Goal: Information Seeking & Learning: Understand process/instructions

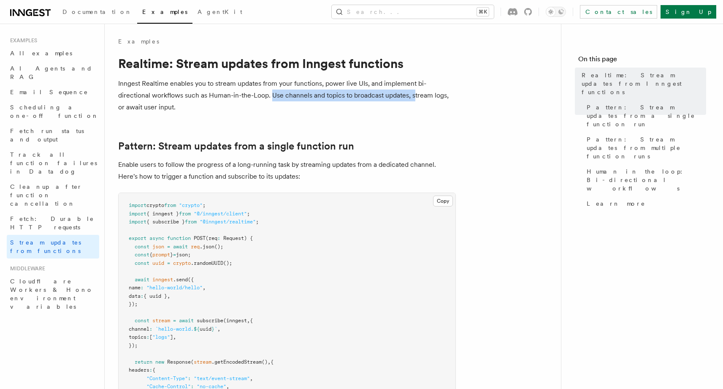
drag, startPoint x: 271, startPoint y: 98, endPoint x: 414, endPoint y: 97, distance: 142.7
click at [413, 97] on p "Inngest Realtime enables you to stream updates from your functions, power live …" at bounding box center [287, 95] width 338 height 35
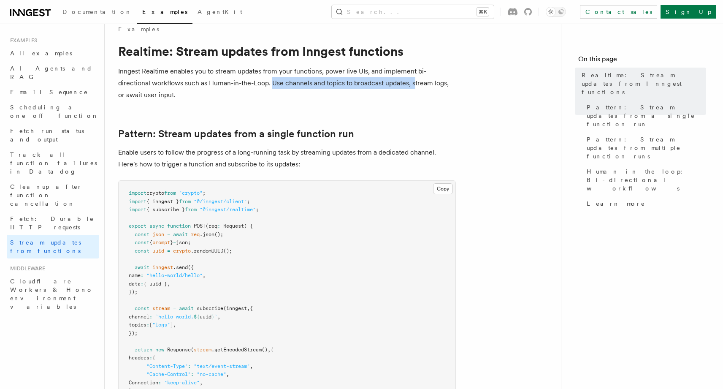
scroll to position [63, 0]
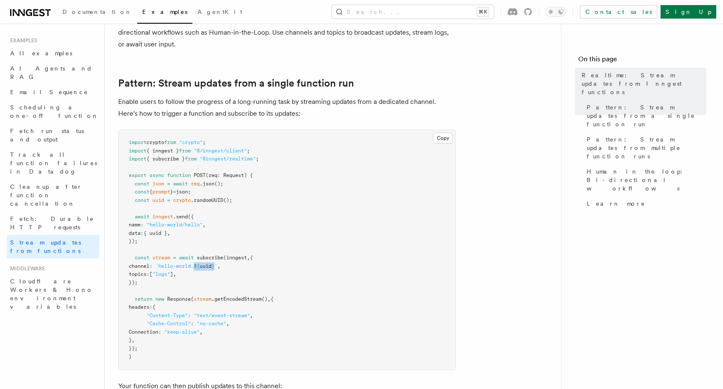
drag, startPoint x: 228, startPoint y: 268, endPoint x: 208, endPoint y: 267, distance: 20.7
click at [208, 267] on span "channel : `hello-world. ${ uuid } ` ," at bounding box center [175, 266] width 92 height 6
click at [170, 276] on span ""logs"" at bounding box center [161, 274] width 18 height 6
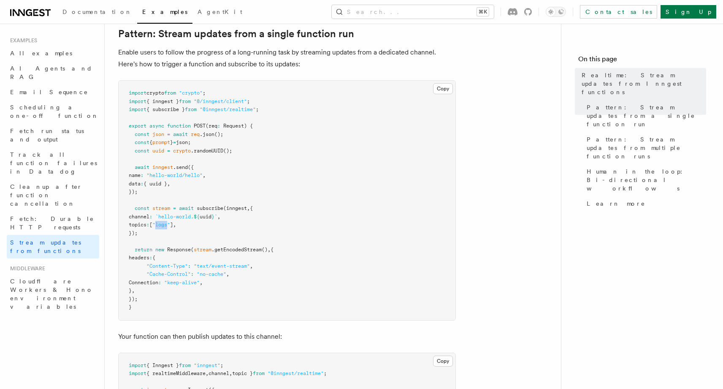
scroll to position [123, 0]
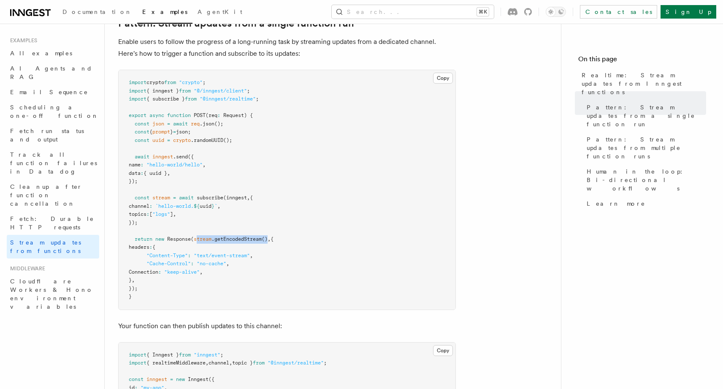
drag, startPoint x: 271, startPoint y: 239, endPoint x: 199, endPoint y: 239, distance: 72.6
click at [199, 239] on span "return new Response ( stream .getEncodedStream () , {" at bounding box center [201, 239] width 145 height 6
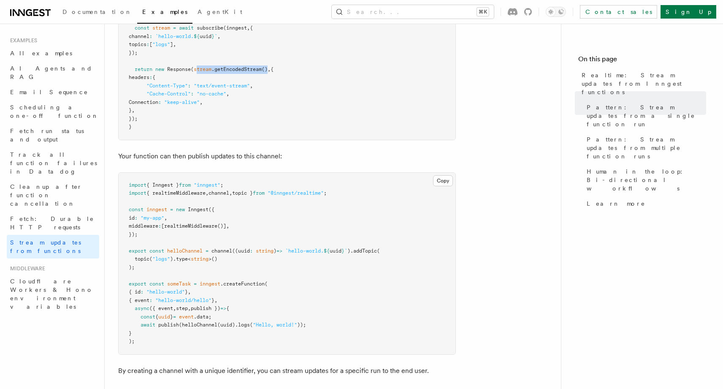
scroll to position [312, 0]
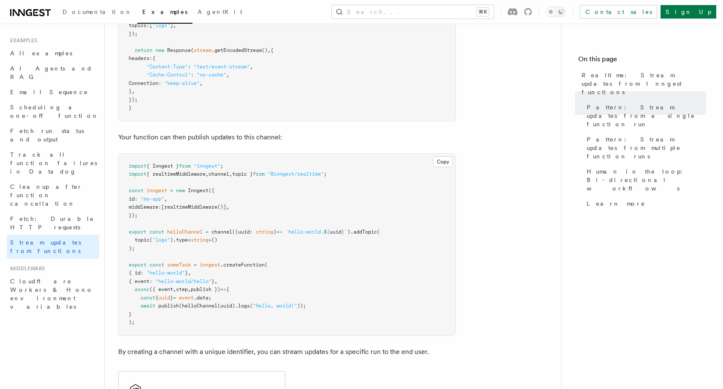
click at [229, 238] on pre "import { Inngest } from "inngest" ; import { realtimeMiddleware , channel , top…" at bounding box center [287, 245] width 337 height 182
click at [193, 229] on span "helloChannel" at bounding box center [184, 232] width 35 height 6
drag, startPoint x: 184, startPoint y: 305, endPoint x: 300, endPoint y: 305, distance: 116.1
click at [300, 305] on span "await publish ( helloChannel (uuid) .logs ( "Hello, world!" ));" at bounding box center [217, 306] width 177 height 6
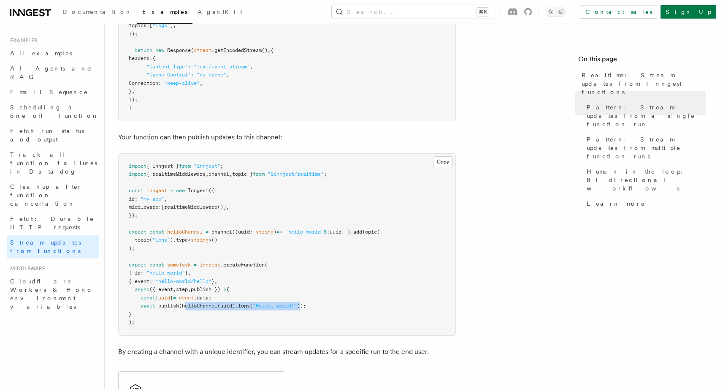
drag, startPoint x: 306, startPoint y: 305, endPoint x: 185, endPoint y: 304, distance: 120.8
click at [185, 304] on span "await publish ( helloChannel (uuid) .logs ( "Hello, world!" ));" at bounding box center [217, 306] width 177 height 6
click at [185, 304] on span "helloChannel" at bounding box center [199, 306] width 35 height 6
drag, startPoint x: 185, startPoint y: 304, endPoint x: 304, endPoint y: 304, distance: 119.5
click at [304, 304] on span "await publish ( helloChannel (uuid) .logs ( "Hello, world!" ));" at bounding box center [217, 306] width 177 height 6
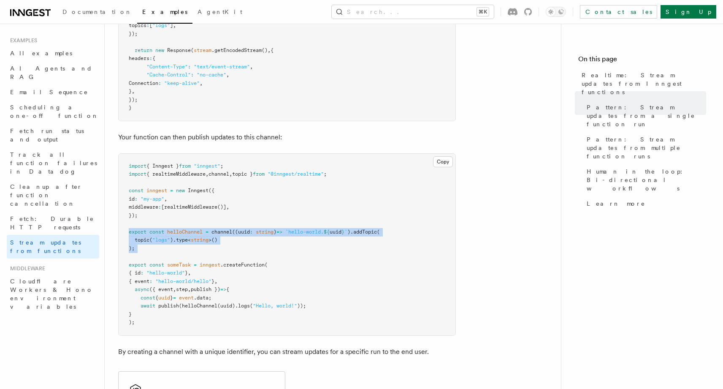
drag, startPoint x: 147, startPoint y: 252, endPoint x: 121, endPoint y: 232, distance: 32.8
click at [121, 232] on pre "import { Inngest } from "inngest" ; import { realtimeMiddleware , channel , top…" at bounding box center [287, 245] width 337 height 182
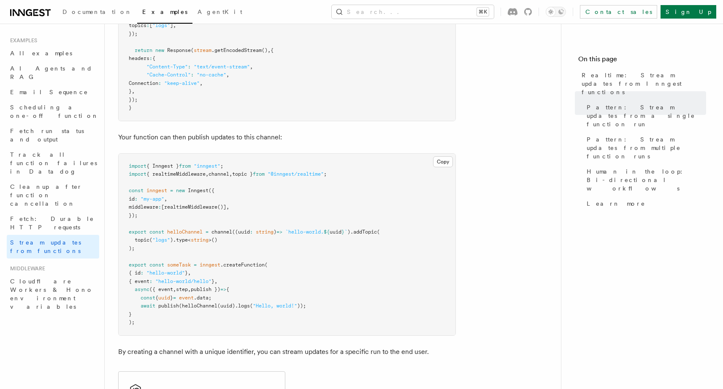
click at [209, 209] on span "realtimeMiddleware" at bounding box center [190, 207] width 53 height 6
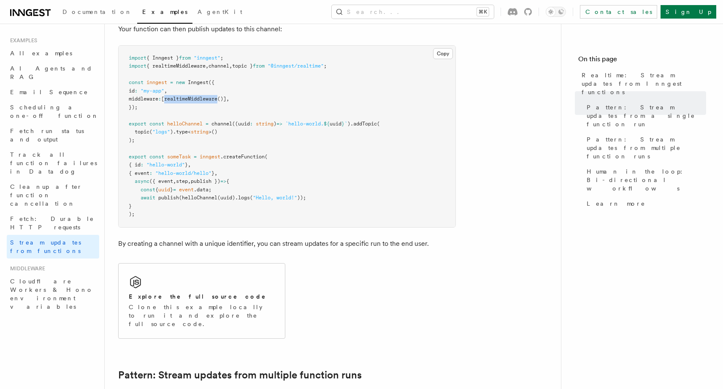
scroll to position [454, 0]
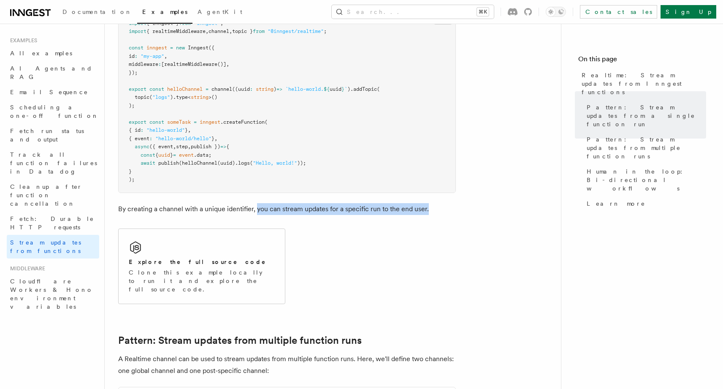
drag, startPoint x: 256, startPoint y: 210, endPoint x: 429, endPoint y: 208, distance: 173.1
click at [429, 208] on p "By creating a channel with a unique identifier, you can stream updates for a sp…" at bounding box center [287, 209] width 338 height 12
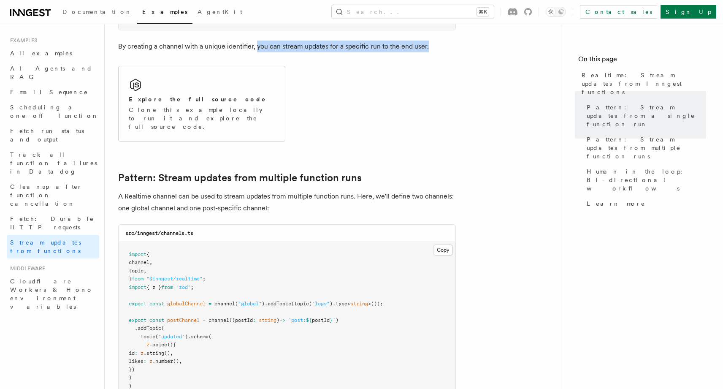
scroll to position [636, 0]
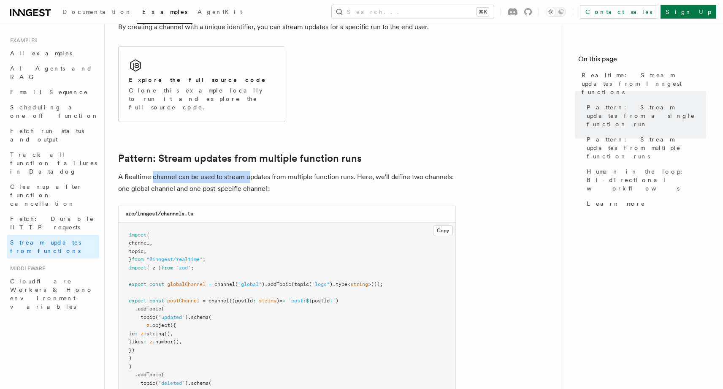
drag, startPoint x: 152, startPoint y: 170, endPoint x: 250, endPoint y: 171, distance: 98.4
click at [250, 171] on p "A Realtime channel can be used to stream updates from multiple function runs. H…" at bounding box center [287, 183] width 338 height 24
drag, startPoint x: 352, startPoint y: 169, endPoint x: 114, endPoint y: 164, distance: 238.6
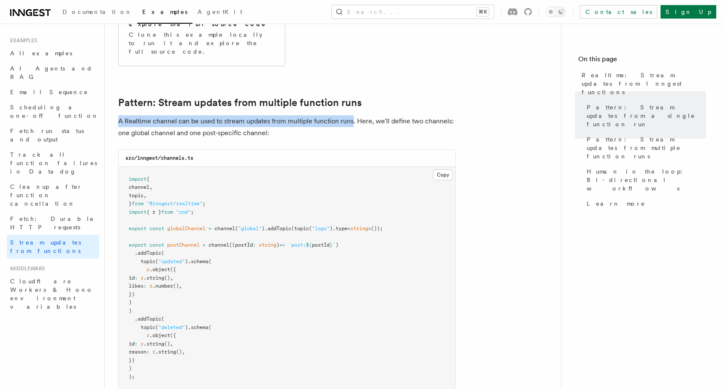
scroll to position [693, 0]
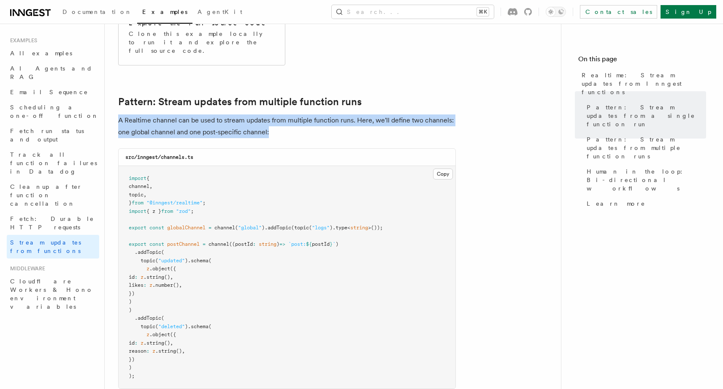
drag, startPoint x: 293, startPoint y: 127, endPoint x: 111, endPoint y: 111, distance: 182.7
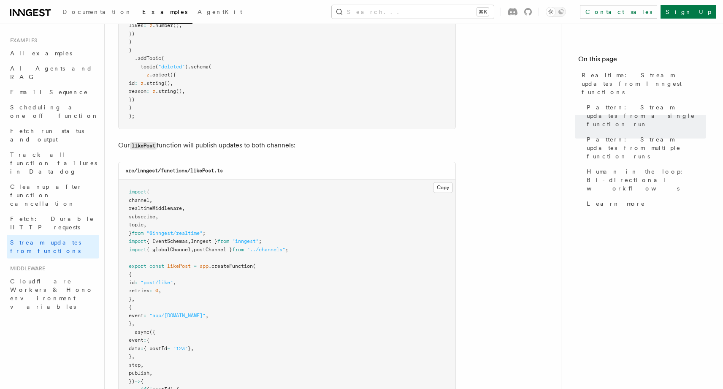
scroll to position [966, 0]
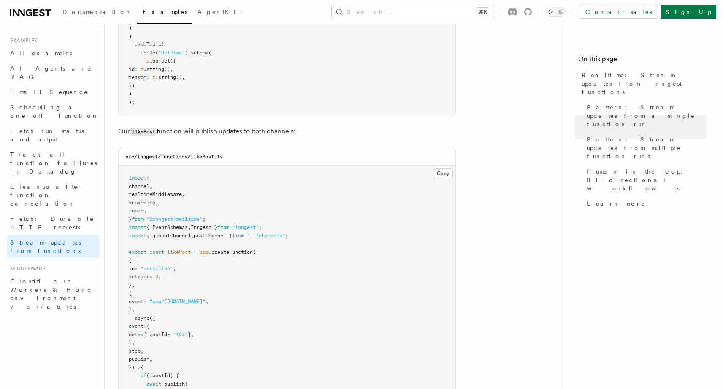
drag, startPoint x: 159, startPoint y: 125, endPoint x: 317, endPoint y: 124, distance: 158.3
click at [317, 125] on p "Our likePost function will publish updates to both channels:" at bounding box center [287, 131] width 338 height 12
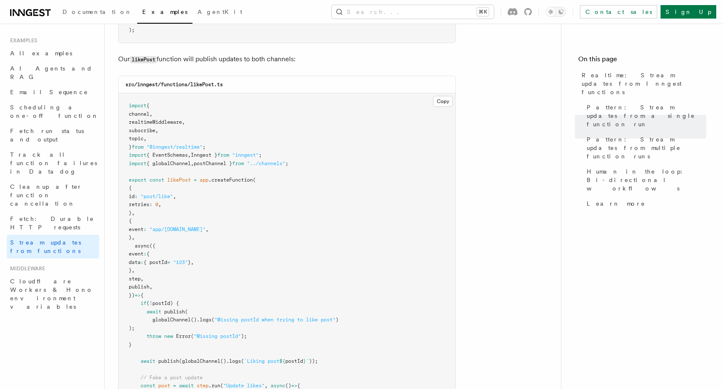
scroll to position [1080, 0]
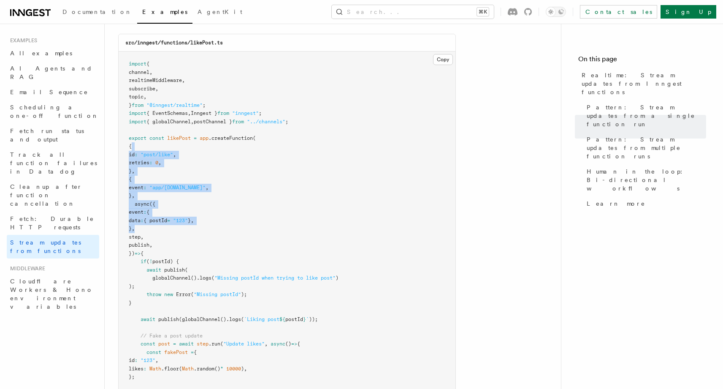
drag, startPoint x: 133, startPoint y: 136, endPoint x: 204, endPoint y: 224, distance: 113.5
click at [204, 224] on pre "import { channel , realtimeMiddleware , subscribe , topic , } from "@inngest/re…" at bounding box center [287, 250] width 337 height 396
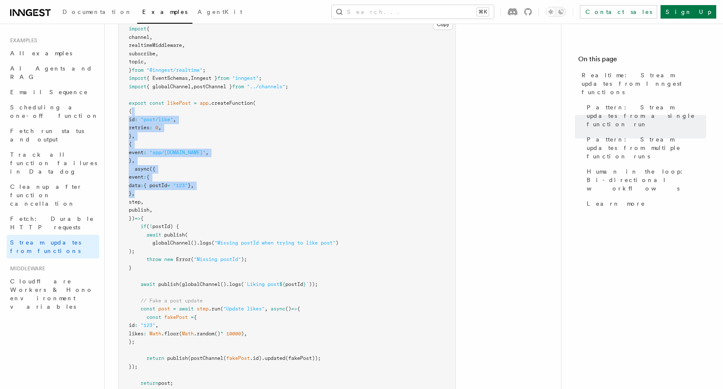
scroll to position [1187, 0]
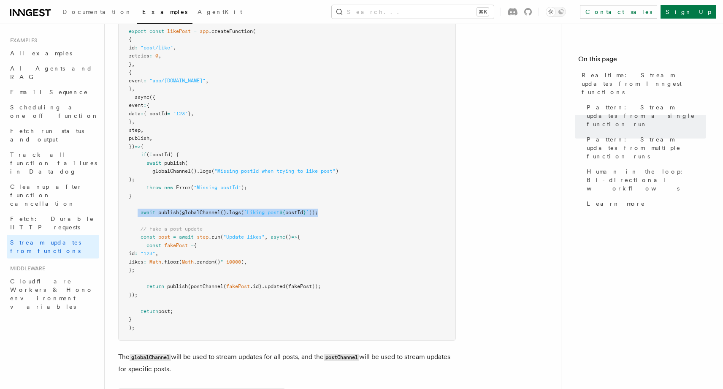
drag, startPoint x: 139, startPoint y: 207, endPoint x: 327, endPoint y: 206, distance: 187.9
click at [327, 206] on pre "import { channel , realtimeMiddleware , subscribe , topic , } from "@inngest/re…" at bounding box center [287, 143] width 337 height 396
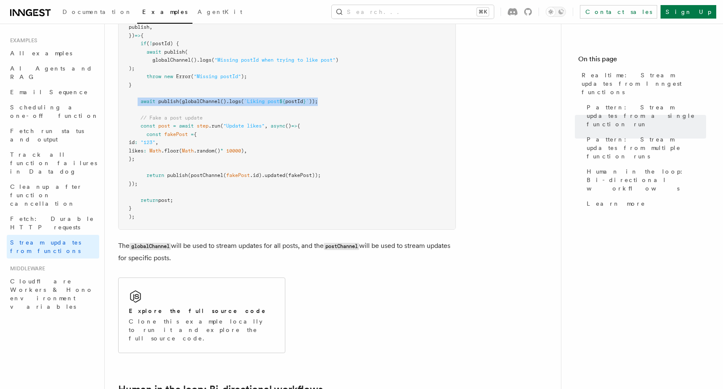
scroll to position [1333, 0]
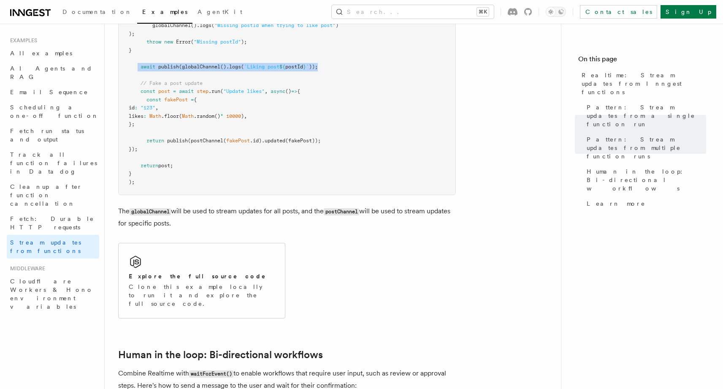
drag, startPoint x: 212, startPoint y: 219, endPoint x: 154, endPoint y: 201, distance: 61.3
click at [154, 205] on p "The globalChannel will be used to stream updates for all posts, and the postCha…" at bounding box center [287, 217] width 338 height 24
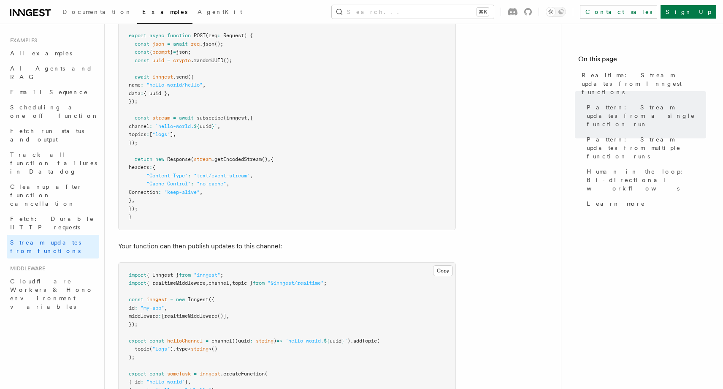
scroll to position [187, 0]
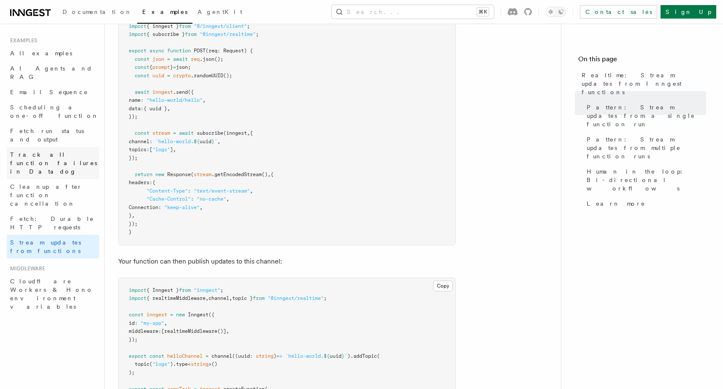
click at [47, 150] on span "Track all function failures in Datadog" at bounding box center [54, 162] width 89 height 25
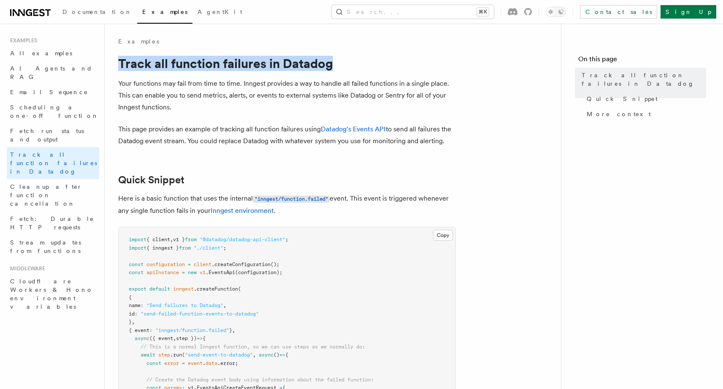
drag, startPoint x: 119, startPoint y: 64, endPoint x: 331, endPoint y: 65, distance: 211.5
click at [331, 65] on h1 "Track all function failures in Datadog" at bounding box center [287, 63] width 338 height 15
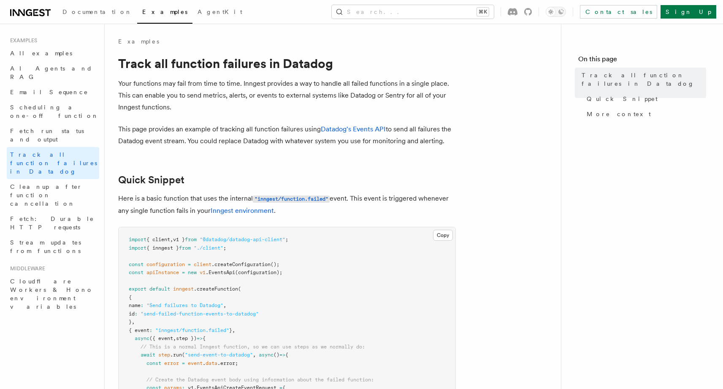
click at [197, 111] on p "Your functions may fail from time to time. Inngest provides a way to handle all…" at bounding box center [287, 95] width 338 height 35
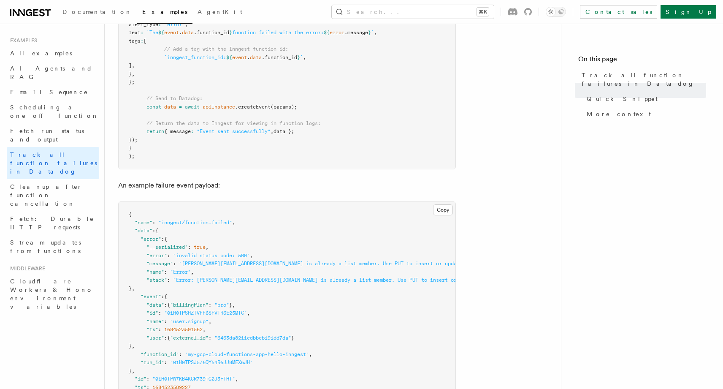
scroll to position [415, 0]
